Goal: Understand process/instructions: Learn how to perform a task or action

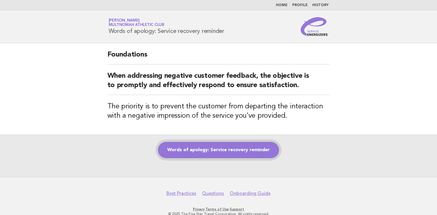
click at [238, 143] on link "Words of apology: Service recovery reminder" at bounding box center [218, 150] width 121 height 16
click at [234, 159] on div "Words of apology: Service recovery reminder" at bounding box center [218, 156] width 437 height 42
click at [237, 156] on link "Words of apology: Service recovery reminder" at bounding box center [218, 150] width 121 height 16
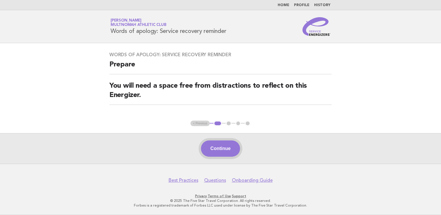
click at [230, 149] on button "Continue" at bounding box center [220, 149] width 39 height 16
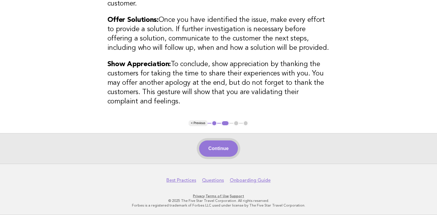
click at [231, 145] on button "Continue" at bounding box center [218, 149] width 39 height 16
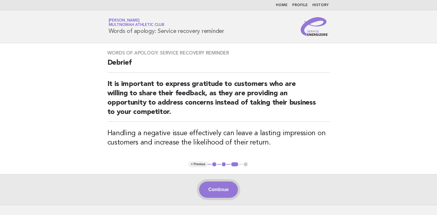
click at [218, 184] on button "Continue" at bounding box center [218, 190] width 39 height 16
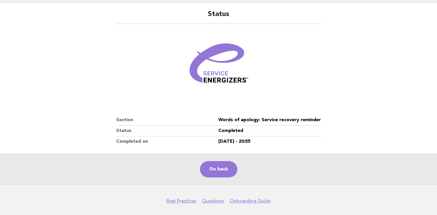
scroll to position [61, 0]
